Goal: Task Accomplishment & Management: Complete application form

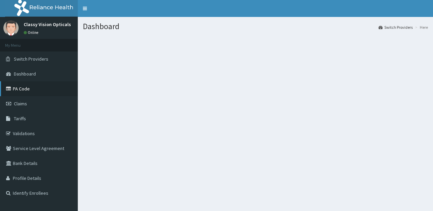
click at [23, 87] on link "PA Code" at bounding box center [39, 88] width 78 height 15
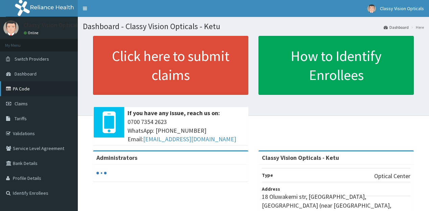
click at [24, 89] on link "PA Code" at bounding box center [39, 88] width 78 height 15
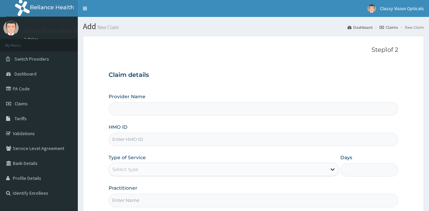
click at [156, 98] on div "Provider Name" at bounding box center [252, 104] width 289 height 22
type input "Classy Vision Opticals - Ketu"
click at [133, 142] on input "HMO ID" at bounding box center [252, 138] width 289 height 13
paste input "CRG/10055/A"
type input "CRG/10055/A"
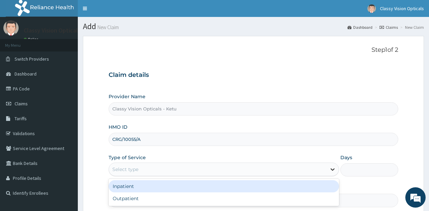
click at [332, 166] on icon at bounding box center [332, 169] width 7 height 7
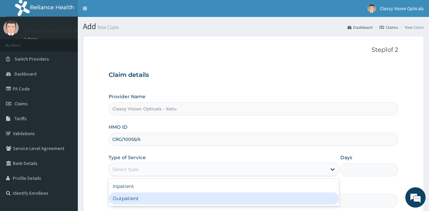
click at [296, 196] on div "Outpatient" at bounding box center [223, 198] width 230 height 12
type input "1"
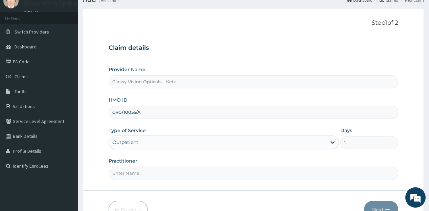
click at [147, 172] on input "Practitioner" at bounding box center [252, 172] width 289 height 13
type input "DR ONYINYE"
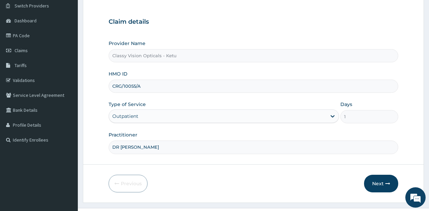
scroll to position [54, 0]
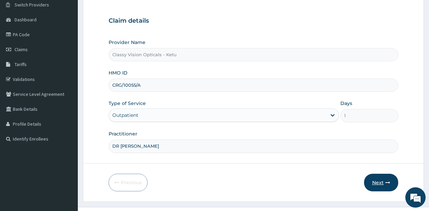
click at [374, 182] on button "Next" at bounding box center [381, 182] width 34 height 18
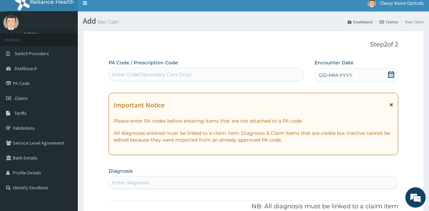
scroll to position [0, 0]
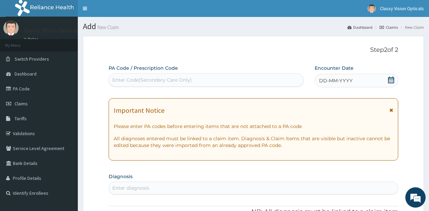
click at [137, 79] on div "Enter Code(Secondary Care Only)" at bounding box center [151, 79] width 79 height 7
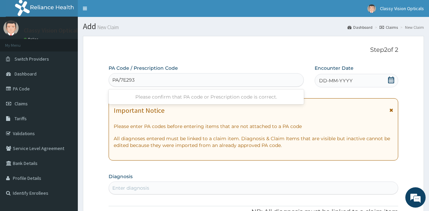
type input "PA/7E2939"
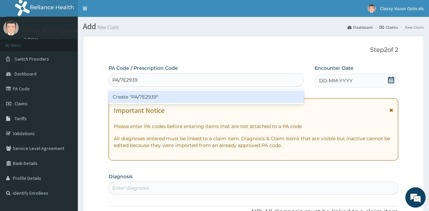
click at [139, 95] on div "Create "PA/7E2939"" at bounding box center [205, 97] width 195 height 12
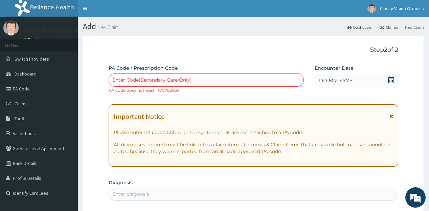
click at [155, 80] on div "Enter Code(Secondary Care Only)" at bounding box center [151, 79] width 79 height 7
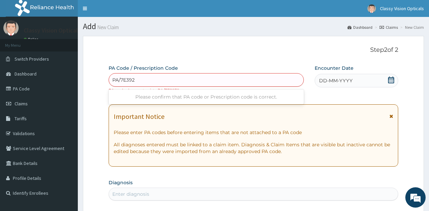
type input "PA/7E3929"
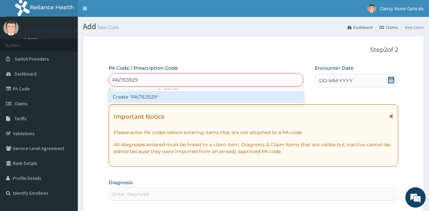
click at [196, 94] on div "Create "PA/7E3929"" at bounding box center [205, 97] width 195 height 12
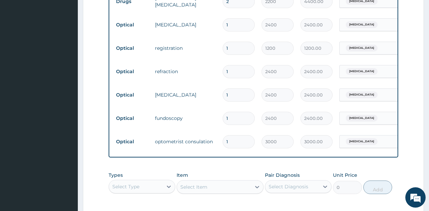
scroll to position [261, 0]
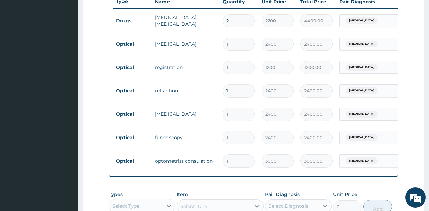
click at [303, 143] on td "2400.00" at bounding box center [316, 137] width 39 height 20
click at [293, 114] on td "2400" at bounding box center [277, 114] width 39 height 20
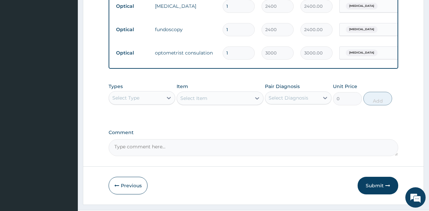
scroll to position [387, 0]
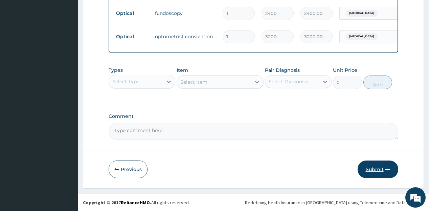
click at [375, 165] on button "Submit" at bounding box center [377, 169] width 41 height 18
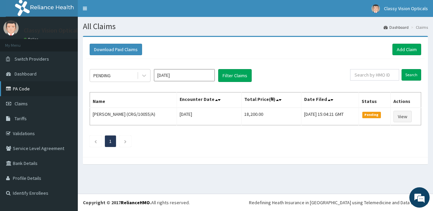
click at [22, 88] on link "PA Code" at bounding box center [39, 88] width 78 height 15
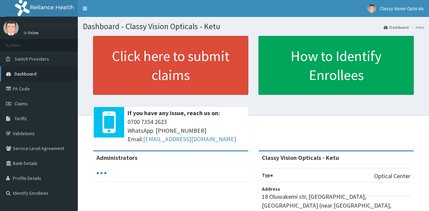
click at [26, 75] on span "Dashboard" at bounding box center [26, 74] width 22 height 6
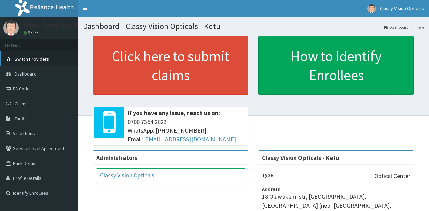
click at [25, 55] on link "Switch Providers" at bounding box center [39, 58] width 78 height 15
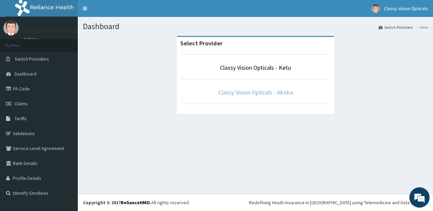
click at [268, 92] on link "Classy Vision Opticals - Akoka" at bounding box center [255, 92] width 75 height 8
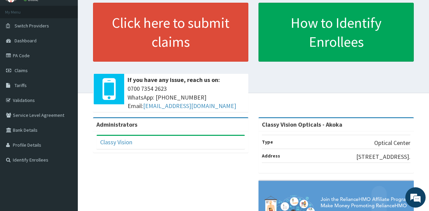
scroll to position [21, 0]
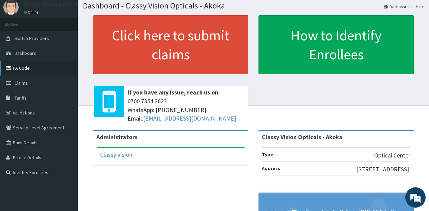
click at [20, 64] on link "PA Code" at bounding box center [39, 67] width 78 height 15
click at [21, 67] on link "PA Code" at bounding box center [39, 67] width 78 height 15
